Goal: Information Seeking & Learning: Learn about a topic

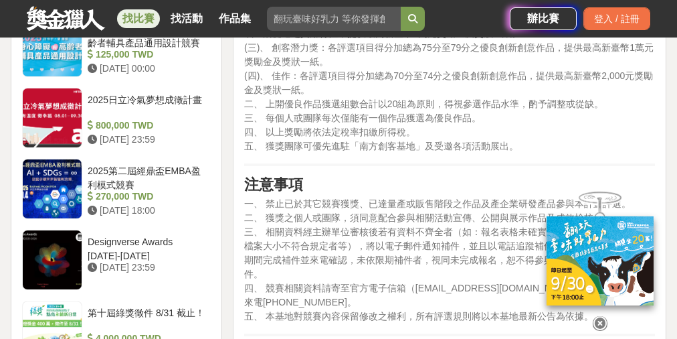
scroll to position [1445, 0]
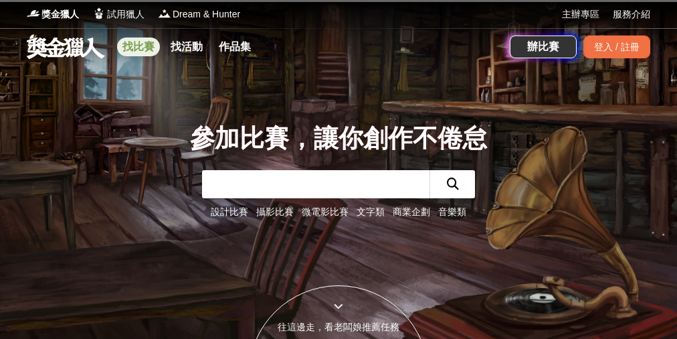
click at [148, 48] on link "找比賽" at bounding box center [138, 46] width 43 height 19
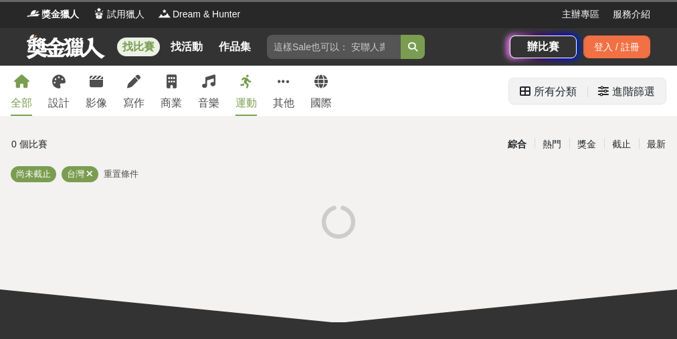
click at [608, 91] on icon at bounding box center [603, 91] width 11 height 11
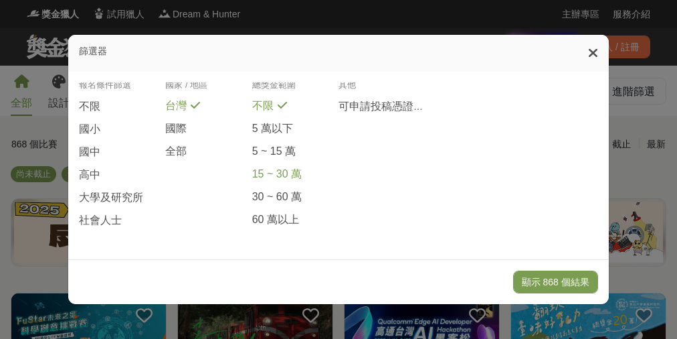
scroll to position [54, 0]
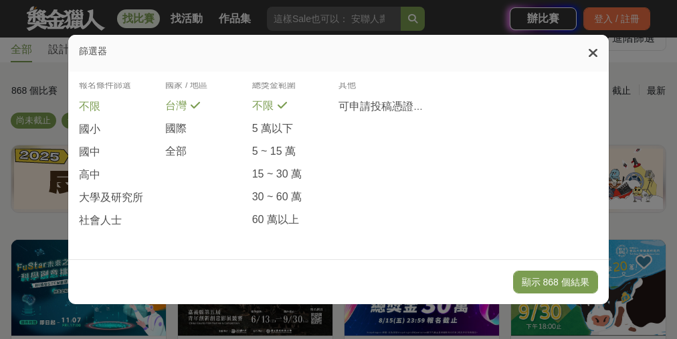
click at [86, 106] on span "不限" at bounding box center [89, 107] width 21 height 14
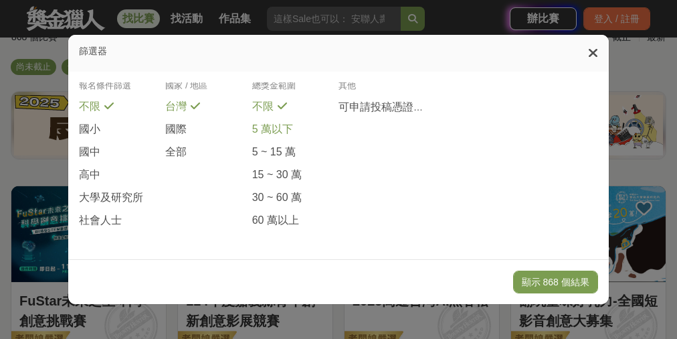
click at [274, 125] on span "5 萬以下" at bounding box center [272, 129] width 41 height 14
click at [274, 146] on span "5 ~ 15 萬" at bounding box center [273, 152] width 43 height 14
click at [281, 169] on span "15 ~ 30 萬" at bounding box center [277, 175] width 50 height 14
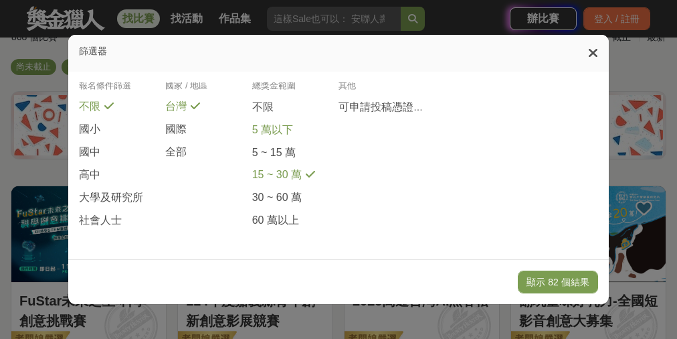
click at [270, 132] on span "5 萬以下" at bounding box center [272, 130] width 41 height 14
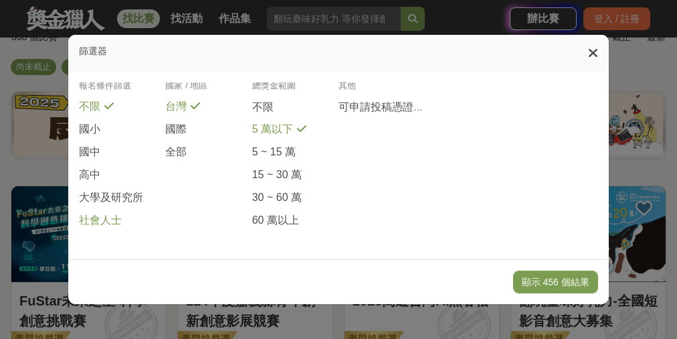
click at [101, 219] on span "社會人士" at bounding box center [100, 220] width 43 height 14
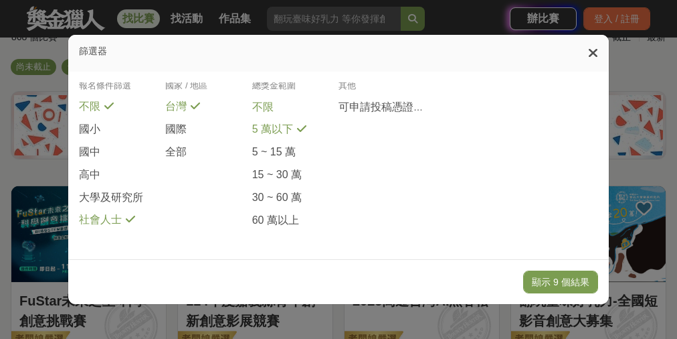
click at [266, 100] on span "不限" at bounding box center [262, 107] width 21 height 14
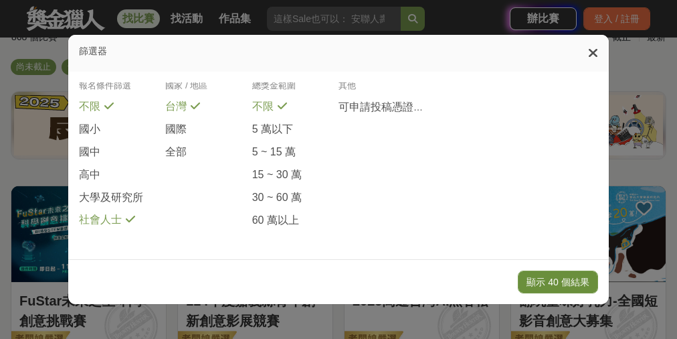
click at [555, 280] on button "顯示 40 個結果" at bounding box center [558, 281] width 80 height 23
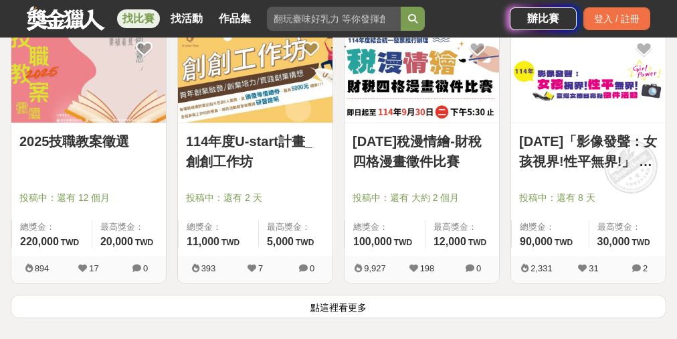
scroll to position [1713, 0]
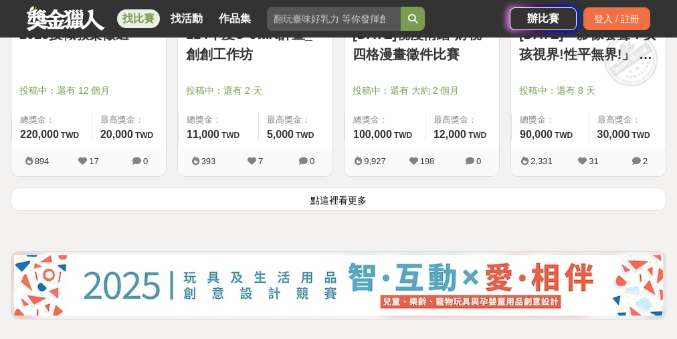
click at [342, 193] on button "點這裡看更多" at bounding box center [339, 198] width 656 height 23
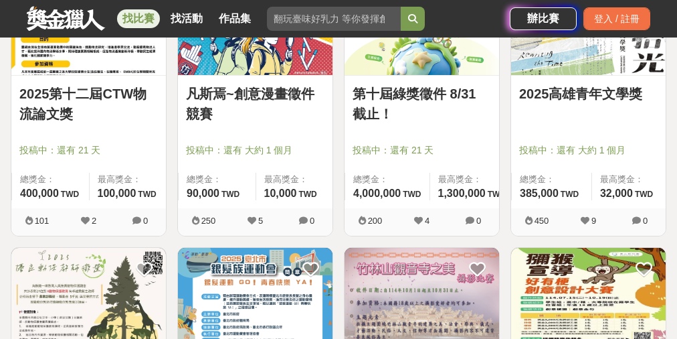
scroll to position [2034, 0]
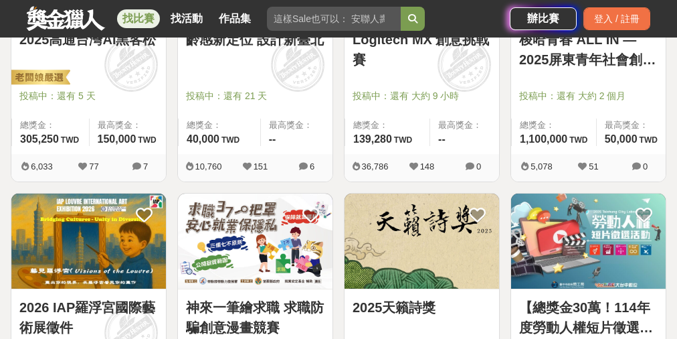
click at [138, 22] on link "找比賽" at bounding box center [138, 18] width 43 height 19
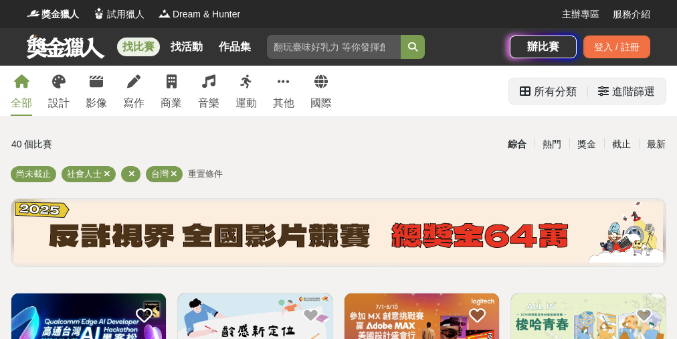
click at [625, 92] on div "進階篩選" at bounding box center [633, 91] width 43 height 27
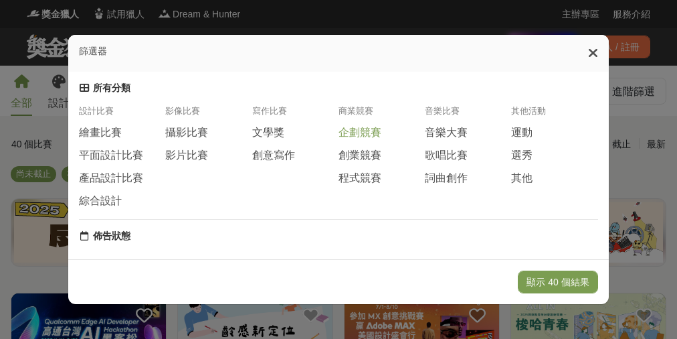
click at [356, 139] on span "企劃競賽" at bounding box center [360, 133] width 43 height 14
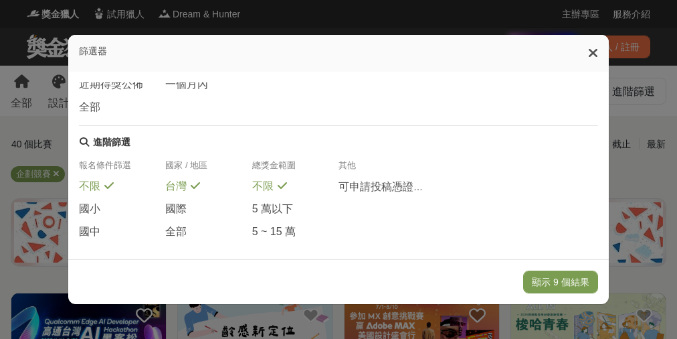
scroll to position [366, 0]
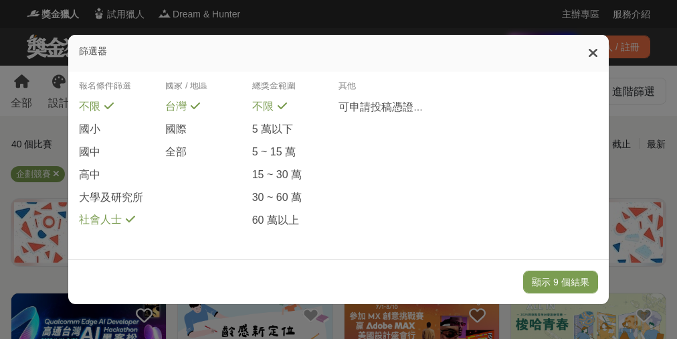
click at [126, 224] on icon at bounding box center [130, 218] width 9 height 11
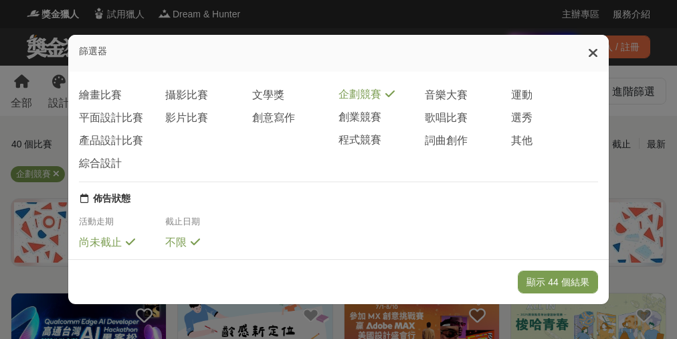
scroll to position [0, 0]
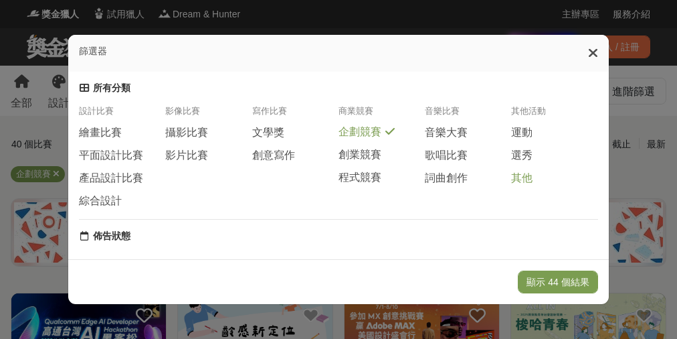
click at [525, 185] on span "其他" at bounding box center [521, 178] width 21 height 14
click at [531, 185] on span "其他" at bounding box center [521, 178] width 21 height 14
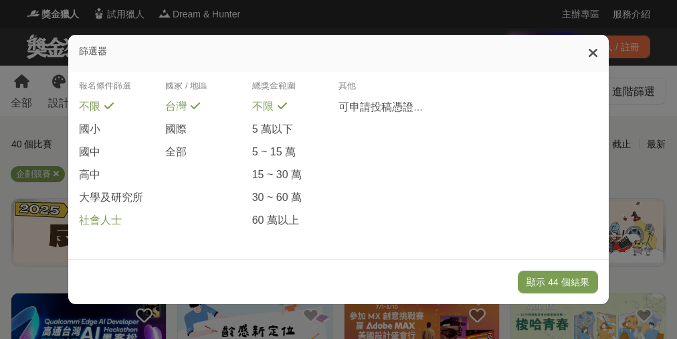
scroll to position [366, 0]
click at [554, 278] on button "顯示 44 個結果" at bounding box center [558, 281] width 80 height 23
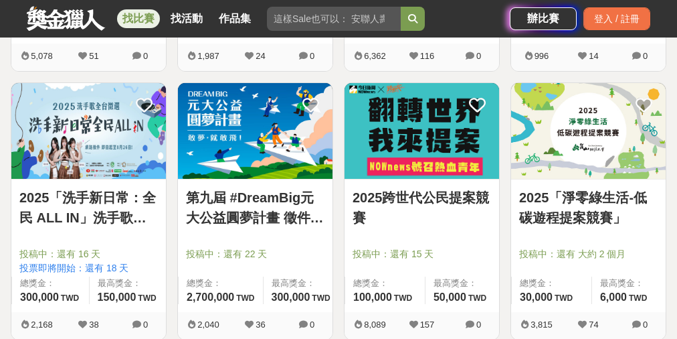
scroll to position [749, 0]
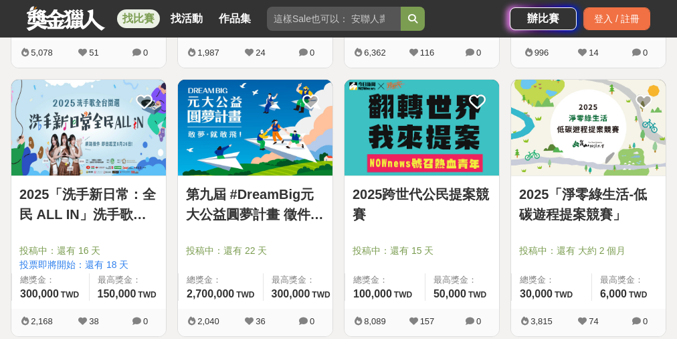
click at [586, 159] on img at bounding box center [588, 128] width 155 height 96
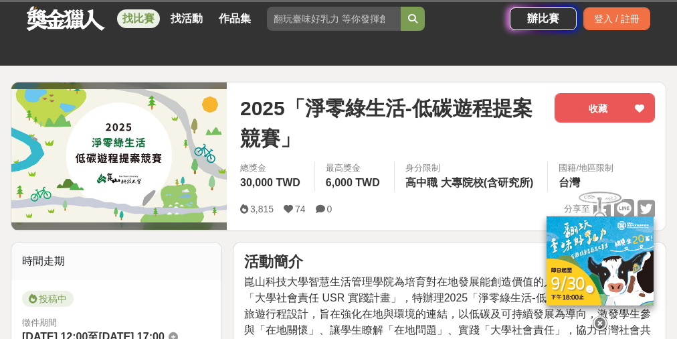
drag, startPoint x: 586, startPoint y: 159, endPoint x: 372, endPoint y: 156, distance: 214.2
click at [372, 156] on div "2025「淨零綠生活-低碳遊程提案競賽」 收藏" at bounding box center [447, 127] width 415 height 68
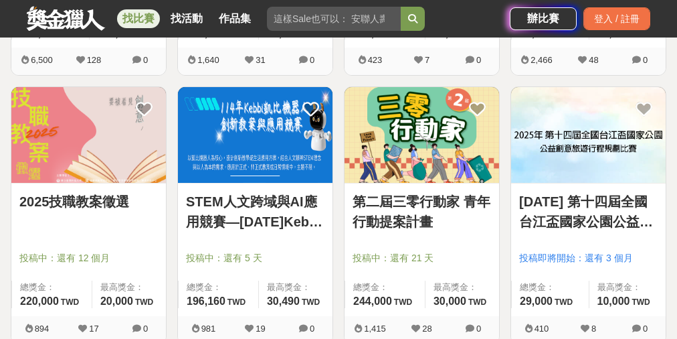
scroll to position [1285, 0]
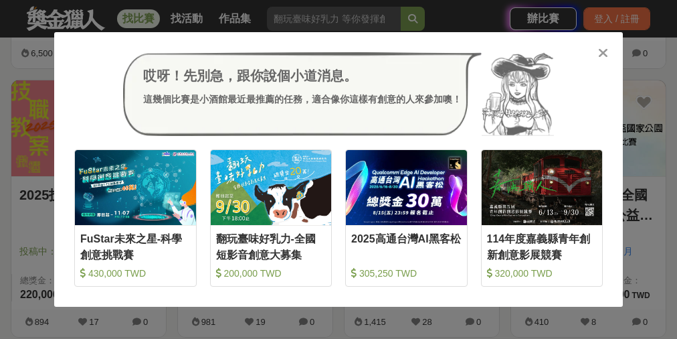
click at [603, 54] on icon at bounding box center [603, 52] width 10 height 13
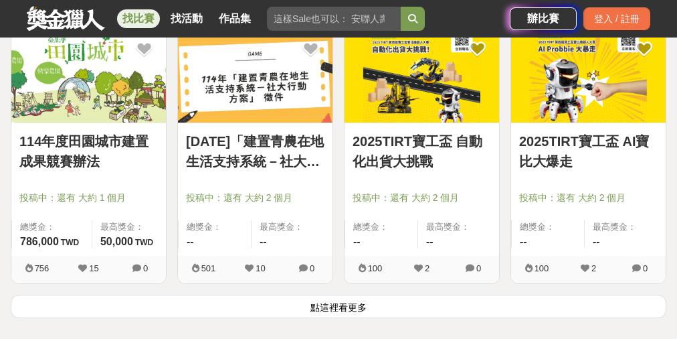
scroll to position [1713, 0]
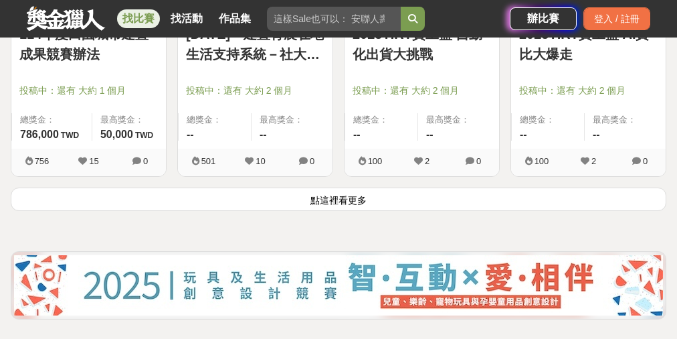
click at [351, 198] on button "點這裡看更多" at bounding box center [339, 198] width 656 height 23
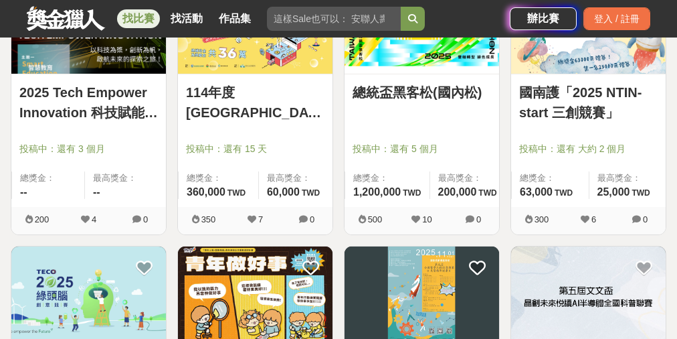
scroll to position [2730, 0]
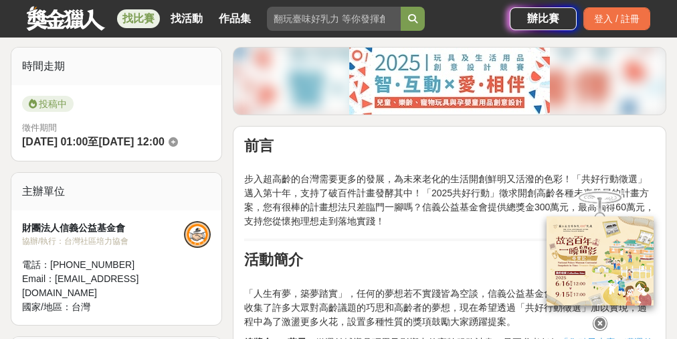
scroll to position [54, 0]
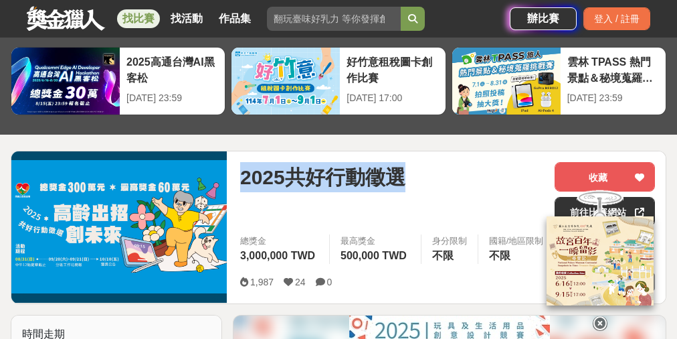
drag, startPoint x: 417, startPoint y: 176, endPoint x: 252, endPoint y: 176, distance: 165.3
click at [238, 172] on div "2025共好行動徵選 收藏 前往比賽網站 總獎金 3,000,000 TWD 最高獎金 500,000 TWD 身分限制 不限 國籍/地區限制 不限 1,98…" at bounding box center [448, 227] width 436 height 152
copy span "2025共好行動徵選"
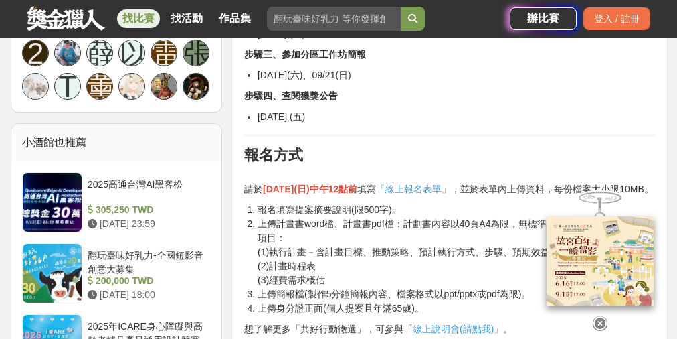
scroll to position [1017, 0]
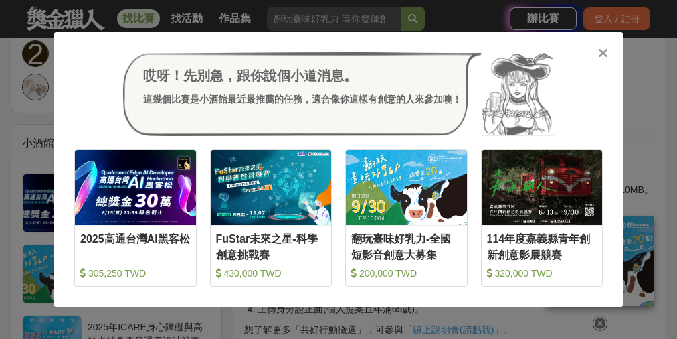
click at [603, 56] on icon at bounding box center [603, 52] width 10 height 13
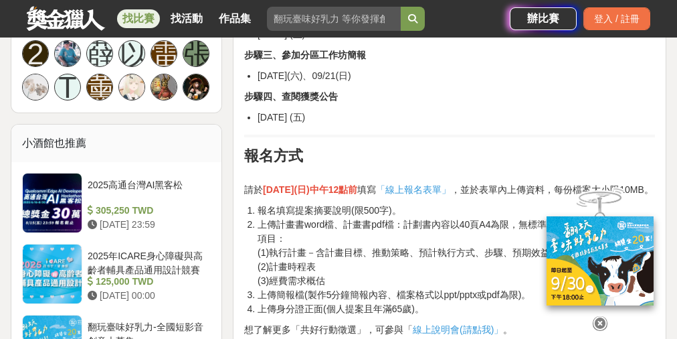
click at [433, 189] on span "「線上報名表單」" at bounding box center [413, 189] width 75 height 11
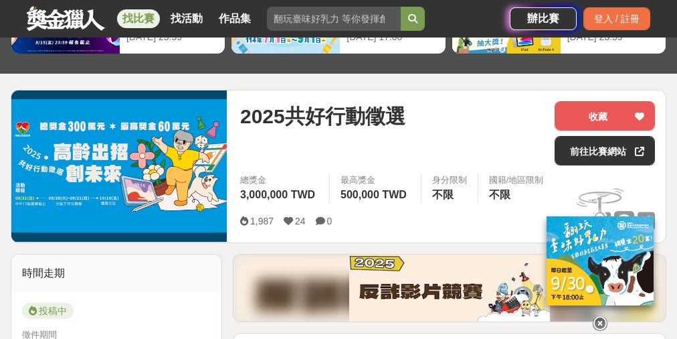
scroll to position [107, 0]
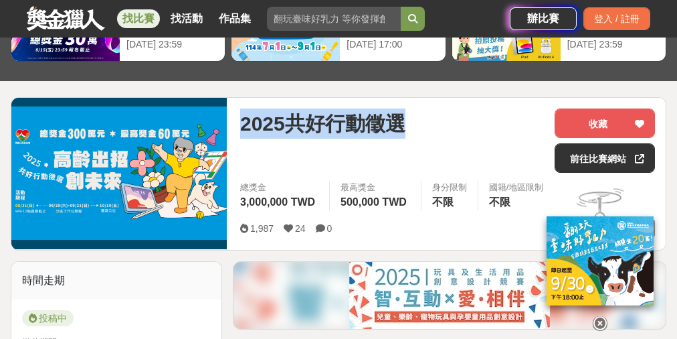
drag, startPoint x: 409, startPoint y: 123, endPoint x: 238, endPoint y: 109, distance: 171.2
click at [238, 109] on div "2025共好行動徵選 收藏 前往比賽網站 總獎金 3,000,000 TWD 最高獎金 500,000 TWD 身分限制 不限 國籍/地區限制 不限 1,98…" at bounding box center [448, 174] width 436 height 152
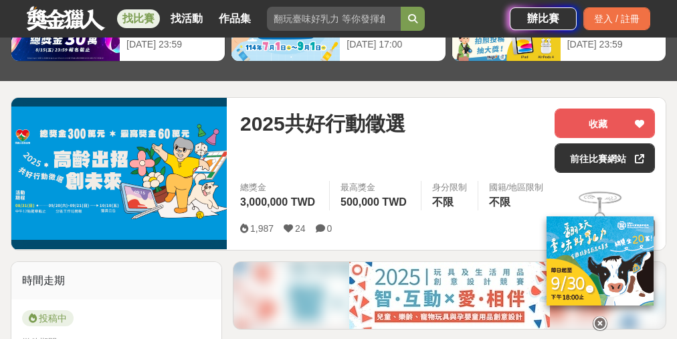
drag, startPoint x: 238, startPoint y: 109, endPoint x: 324, endPoint y: 139, distance: 90.6
click at [238, 108] on div "2025共好行動徵選 收藏 前往比賽網站 總獎金 3,000,000 TWD 最高獎金 500,000 TWD 身分限制 不限 國籍/地區限制 不限 1,98…" at bounding box center [448, 174] width 436 height 152
click at [406, 120] on span "2025共好行動徵選" at bounding box center [322, 123] width 165 height 30
click at [399, 121] on div "2025共好行動徵選" at bounding box center [392, 123] width 304 height 30
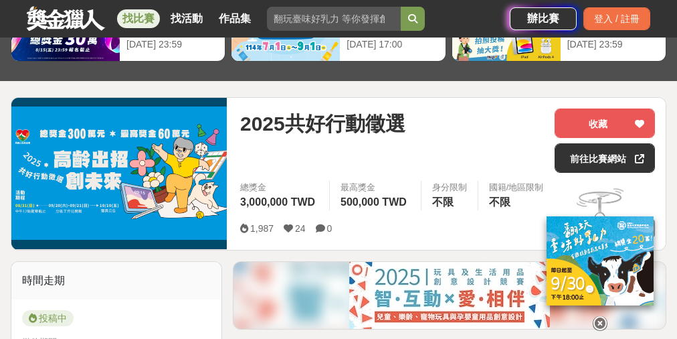
click at [393, 121] on span "2025共好行動徵選" at bounding box center [322, 123] width 165 height 30
drag, startPoint x: 383, startPoint y: 120, endPoint x: 290, endPoint y: 123, distance: 93.1
click at [373, 120] on span "2025共好行動徵選" at bounding box center [322, 123] width 165 height 30
drag, startPoint x: 254, startPoint y: 122, endPoint x: 264, endPoint y: 122, distance: 10.0
click at [254, 122] on span "2025共好行動徵選" at bounding box center [322, 123] width 165 height 30
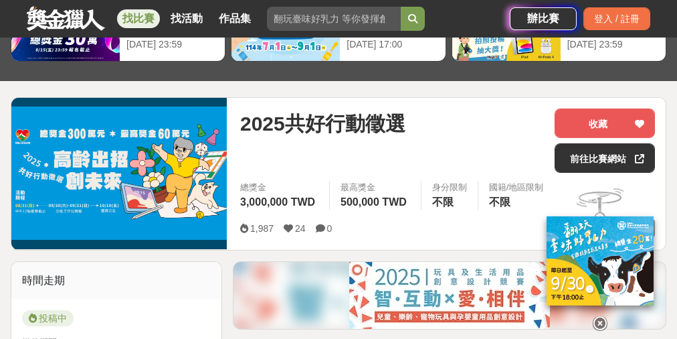
click at [263, 122] on span "2025共好行動徵選" at bounding box center [322, 123] width 165 height 30
click at [265, 122] on span "2025共好行動徵選" at bounding box center [322, 123] width 165 height 30
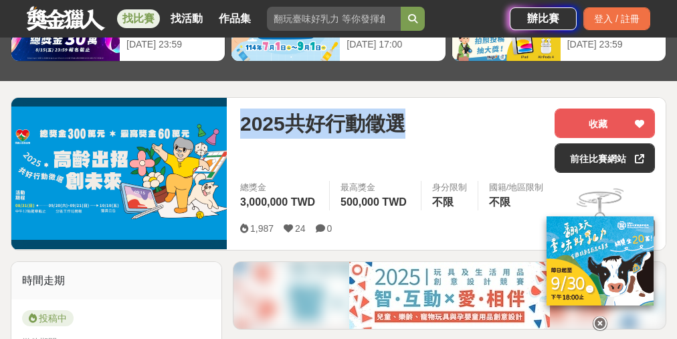
drag, startPoint x: 244, startPoint y: 122, endPoint x: 480, endPoint y: 145, distance: 238.0
click at [416, 130] on div "2025共好行動徵選" at bounding box center [392, 123] width 304 height 30
copy span "2025共好行動徵選"
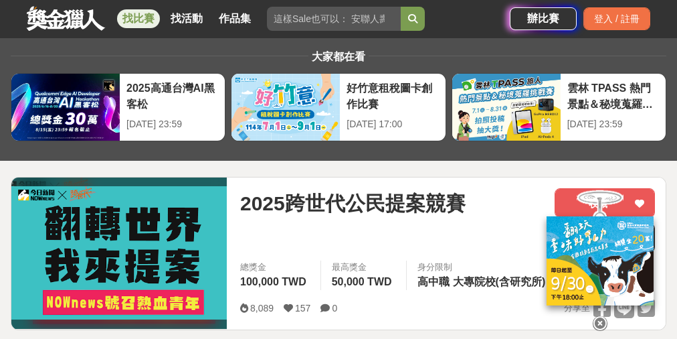
scroll to position [214, 0]
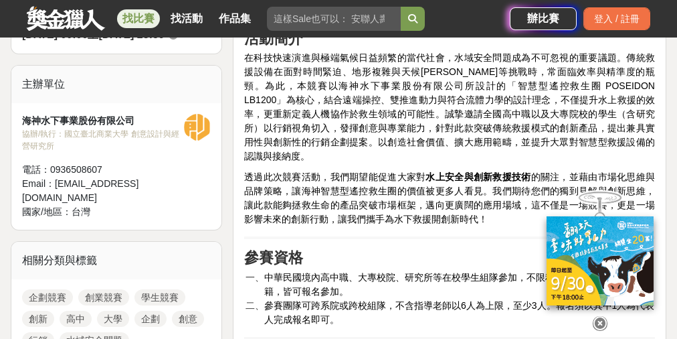
scroll to position [482, 0]
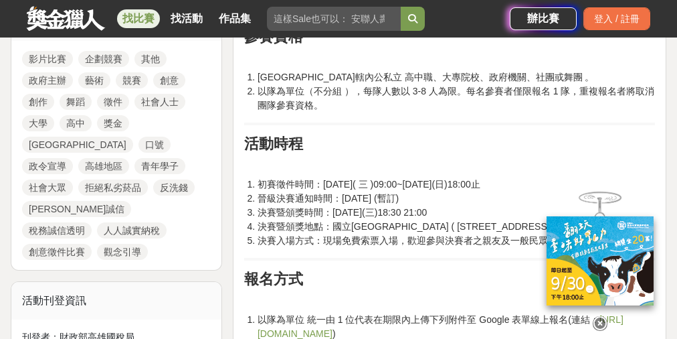
scroll to position [749, 0]
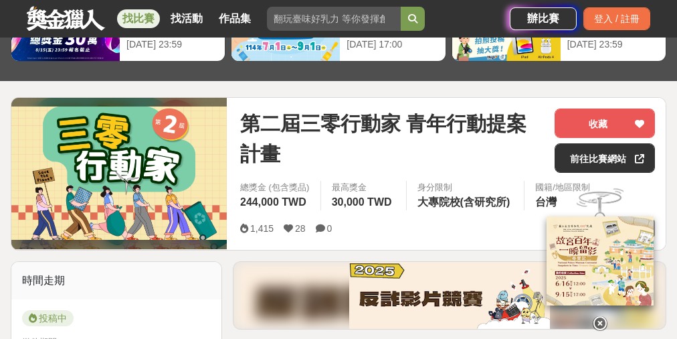
scroll to position [214, 0]
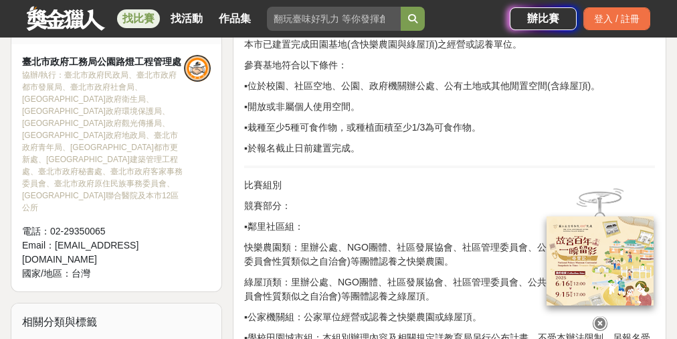
scroll to position [375, 0]
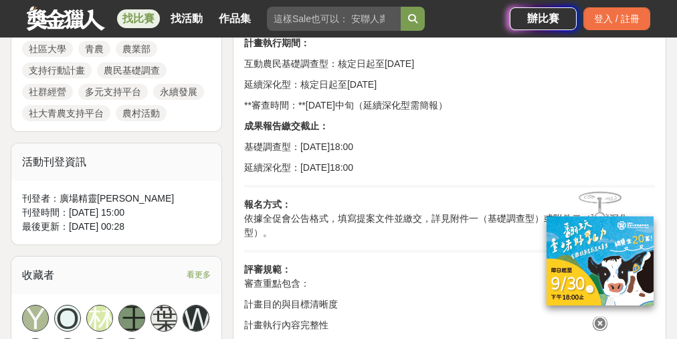
scroll to position [696, 0]
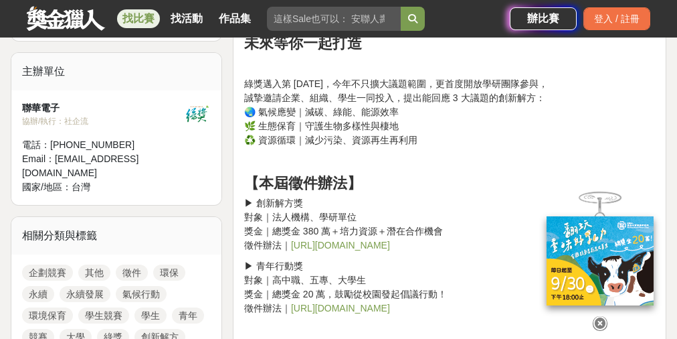
scroll to position [482, 0]
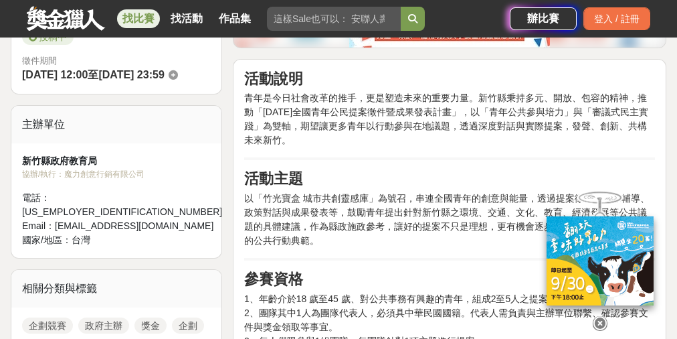
scroll to position [321, 0]
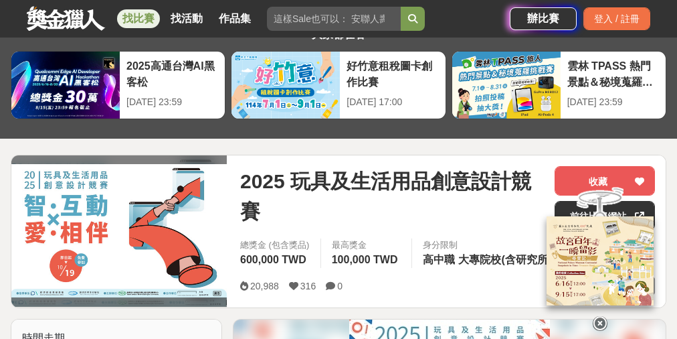
scroll to position [161, 0]
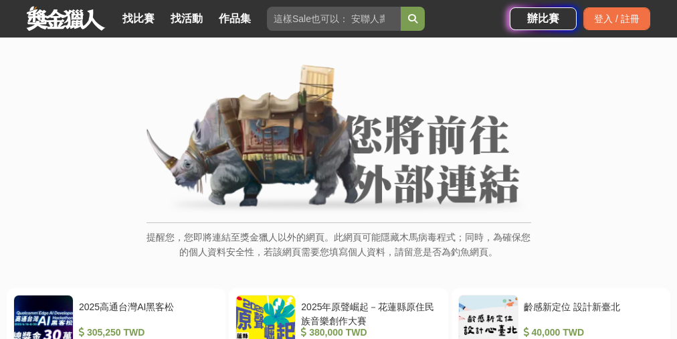
scroll to position [54, 0]
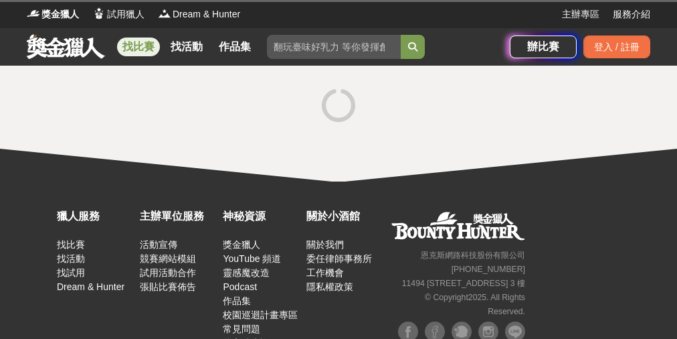
scroll to position [39, 0]
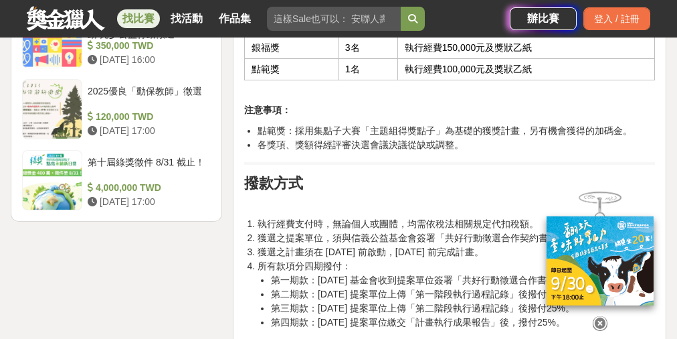
scroll to position [1767, 0]
